Goal: Task Accomplishment & Management: Manage account settings

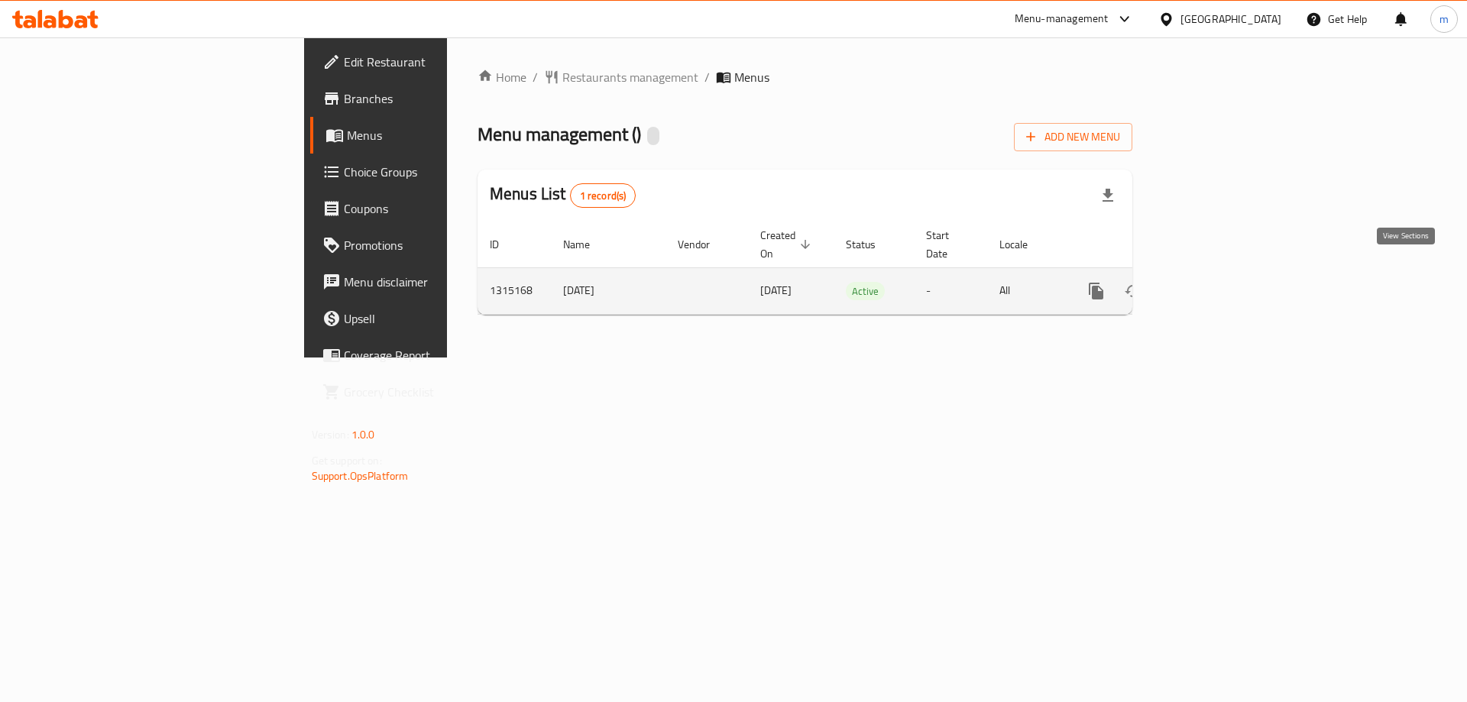
click at [1213, 284] on icon "enhanced table" at bounding box center [1206, 291] width 14 height 14
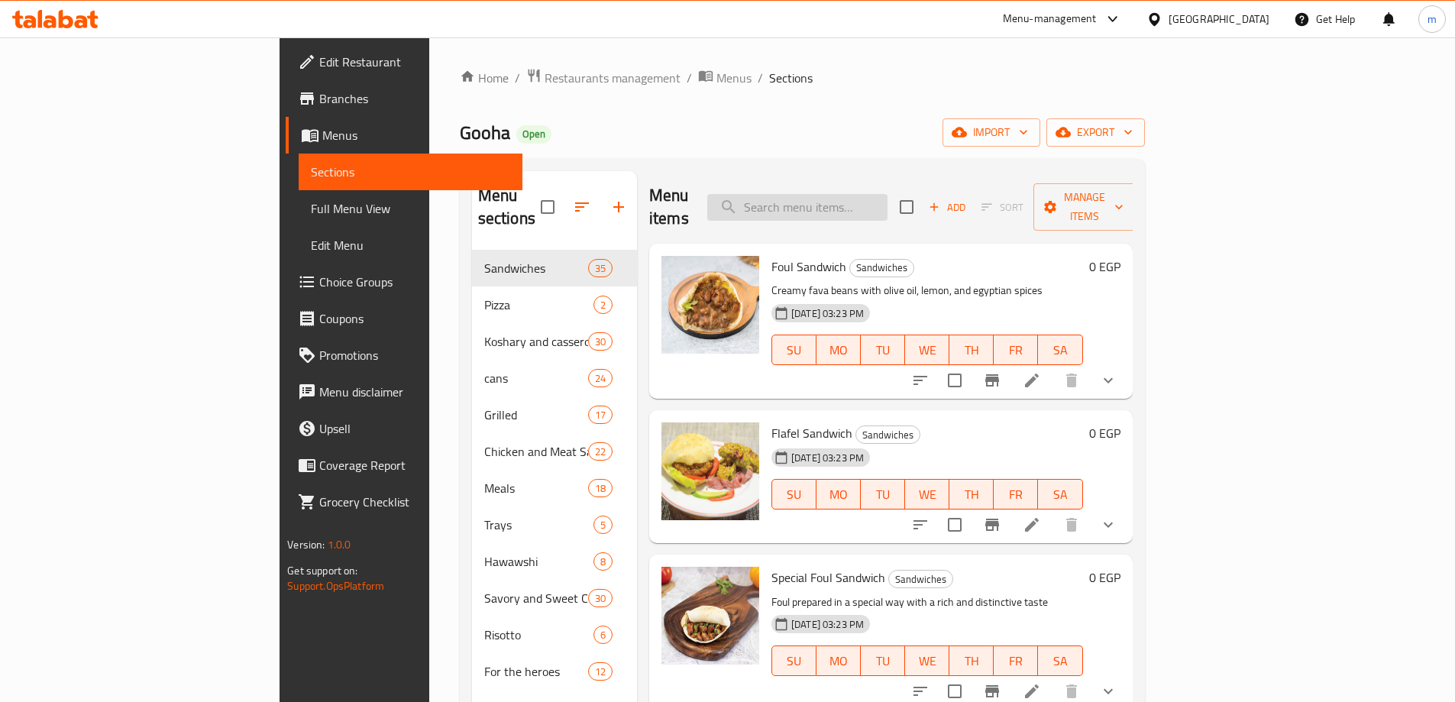
click at [888, 195] on input "search" at bounding box center [797, 207] width 180 height 27
paste input "Koshari Shawarma Meat"
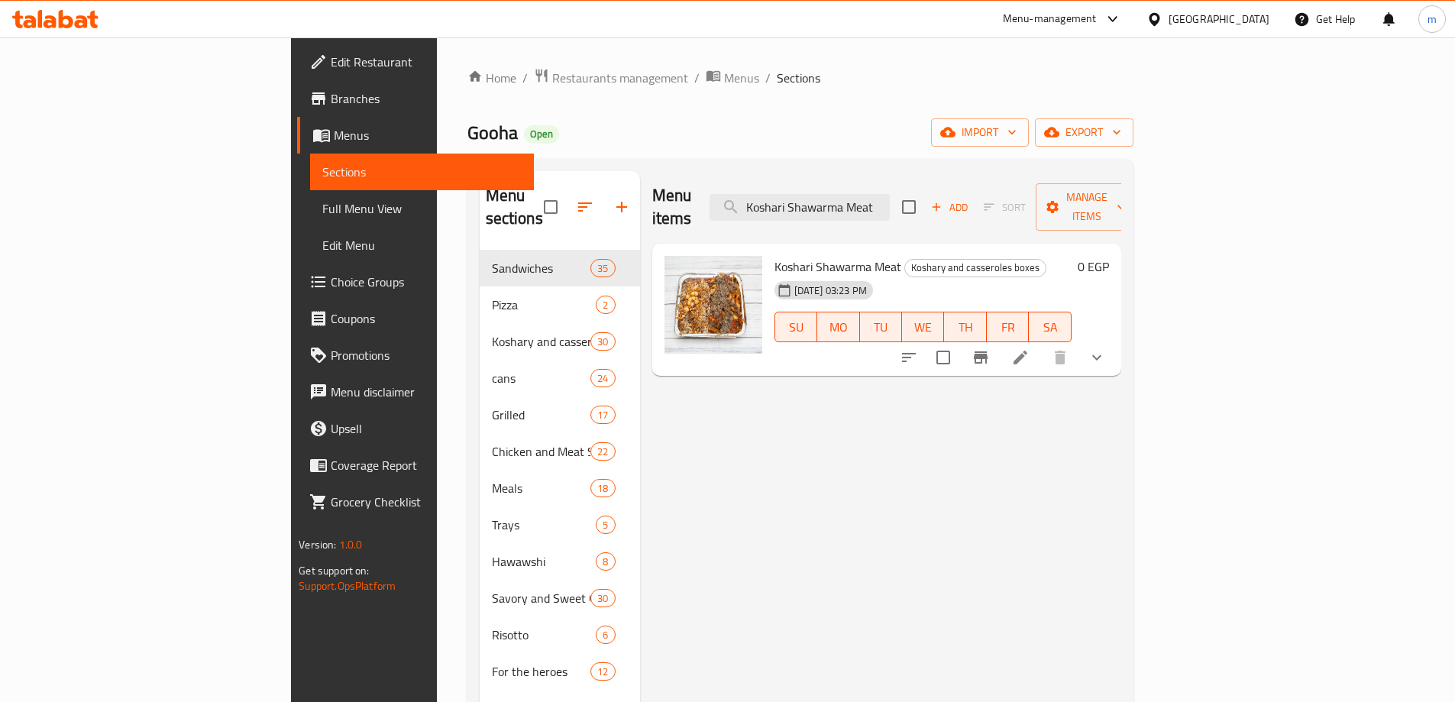
type input "Koshari Shawarma Meat"
click at [1030, 348] on icon at bounding box center [1020, 357] width 18 height 18
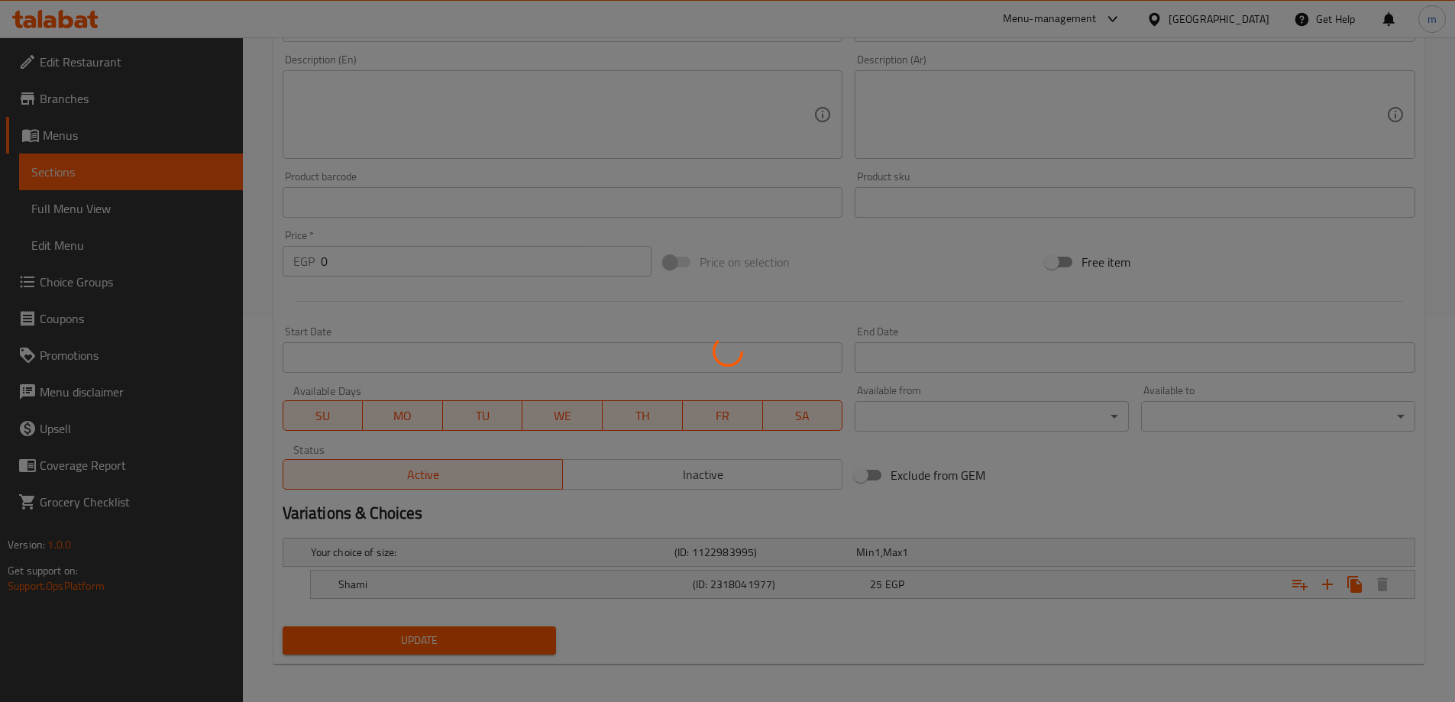
scroll to position [390, 0]
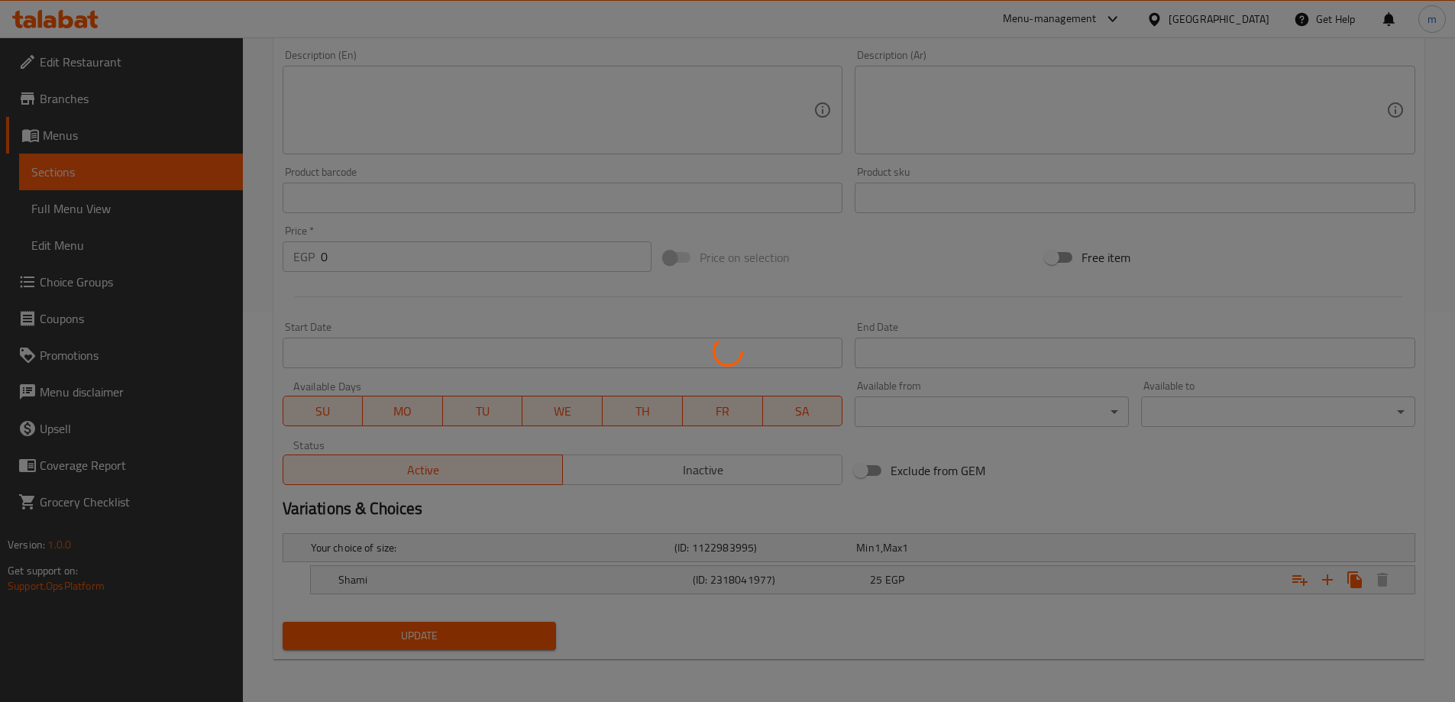
click at [390, 574] on div at bounding box center [727, 351] width 1455 height 702
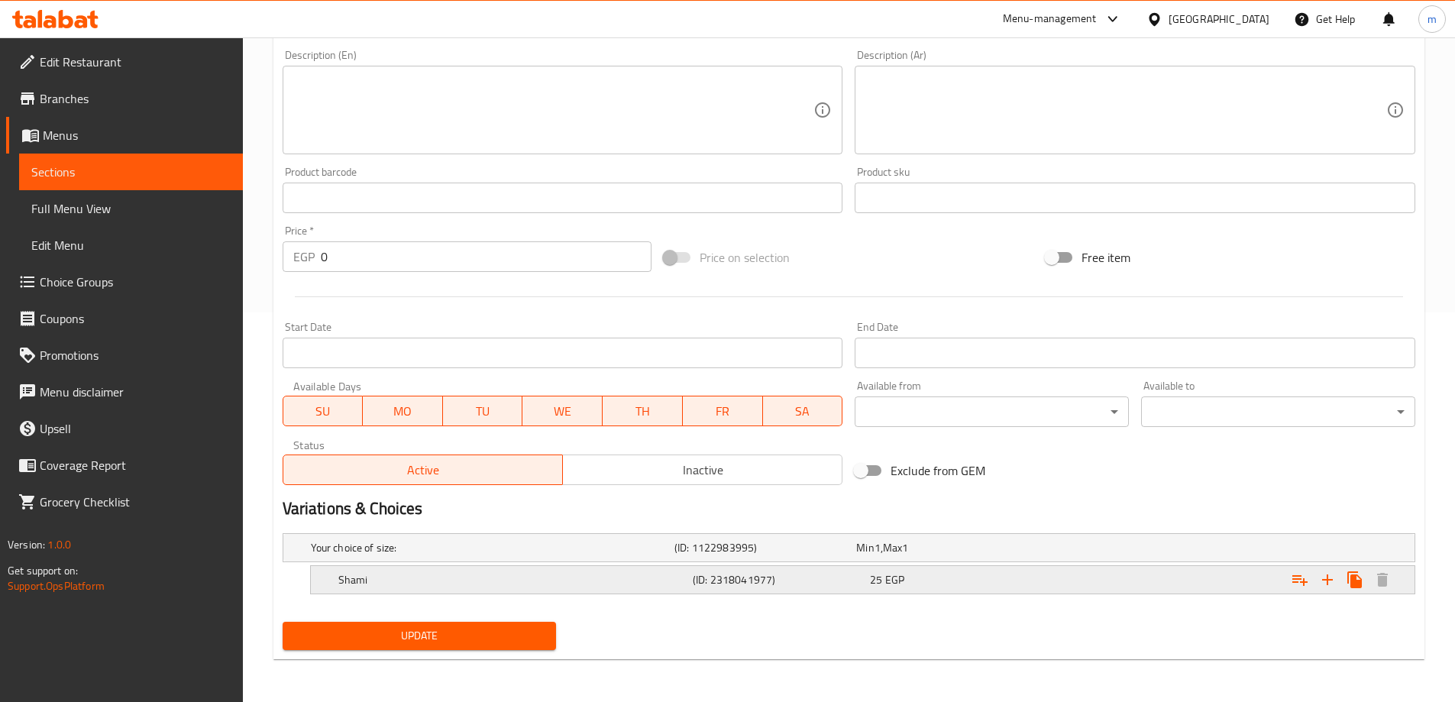
click at [385, 580] on h5 "Shami" at bounding box center [512, 579] width 348 height 15
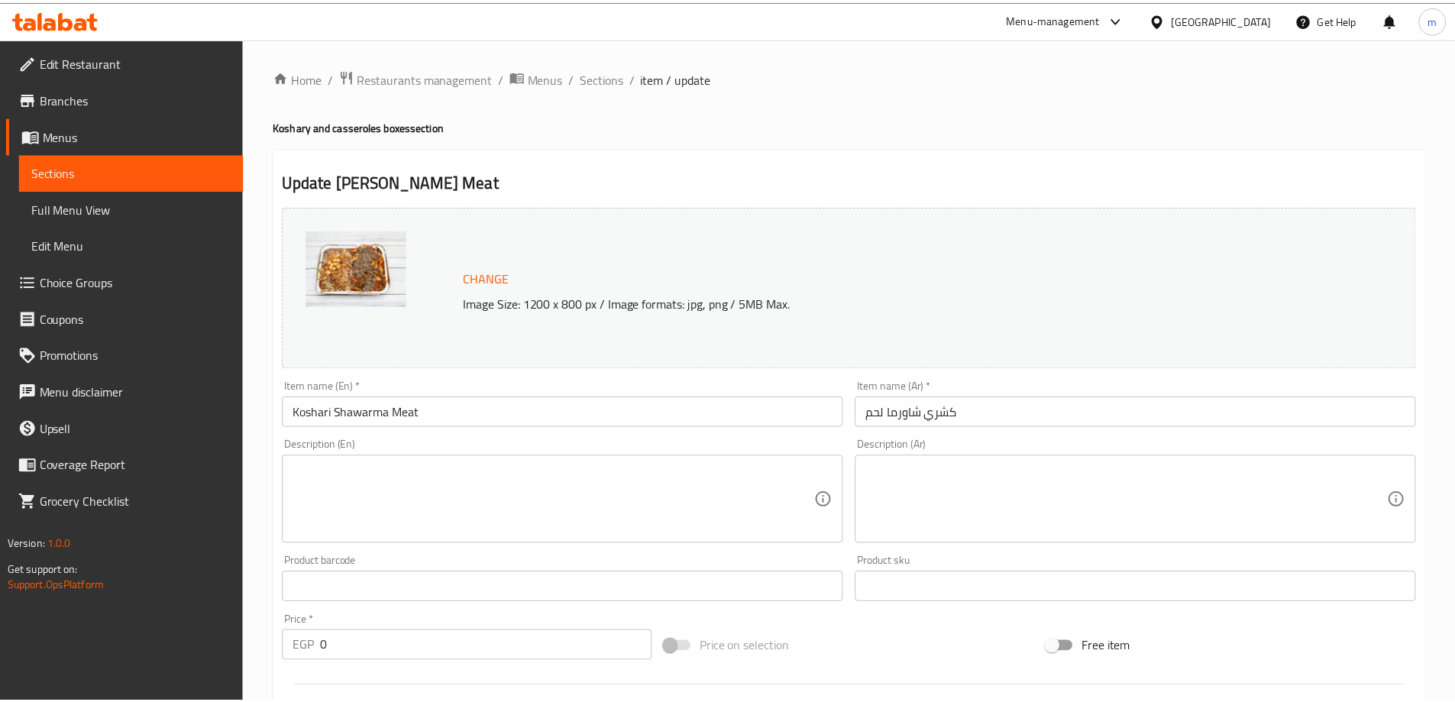
scroll to position [455, 0]
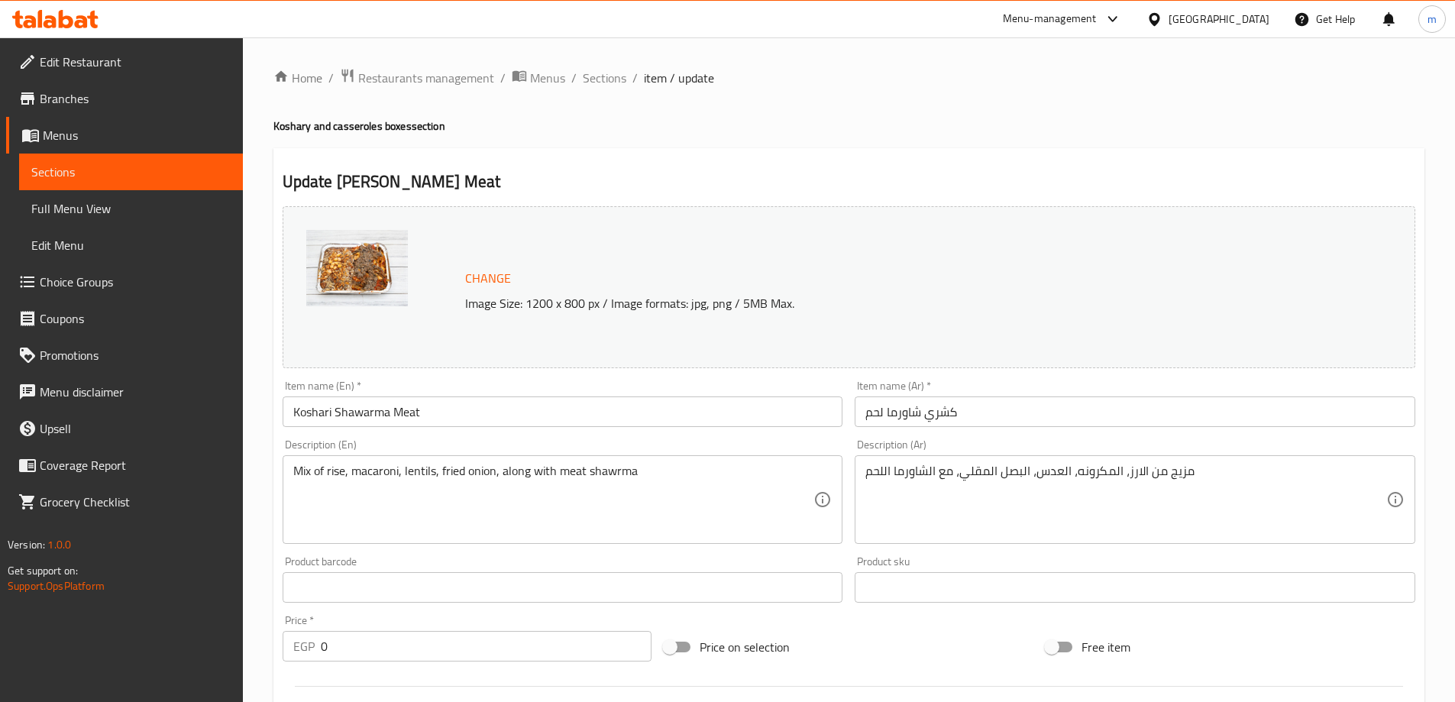
click at [665, 128] on h4 "Koshary and casseroles boxes section" at bounding box center [848, 125] width 1151 height 15
click at [429, 75] on span "Restaurants management" at bounding box center [426, 78] width 136 height 18
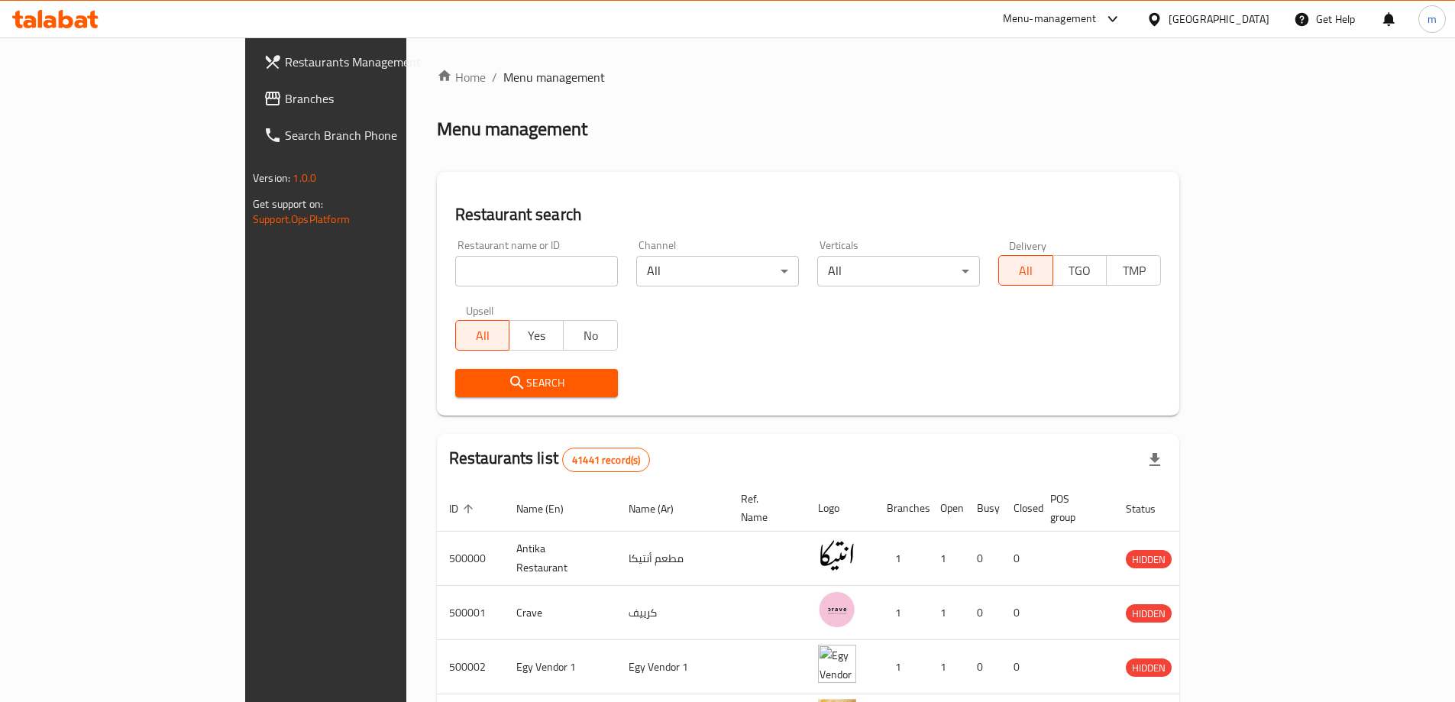
click at [285, 102] on span "Branches" at bounding box center [380, 98] width 191 height 18
